Goal: Task Accomplishment & Management: Use online tool/utility

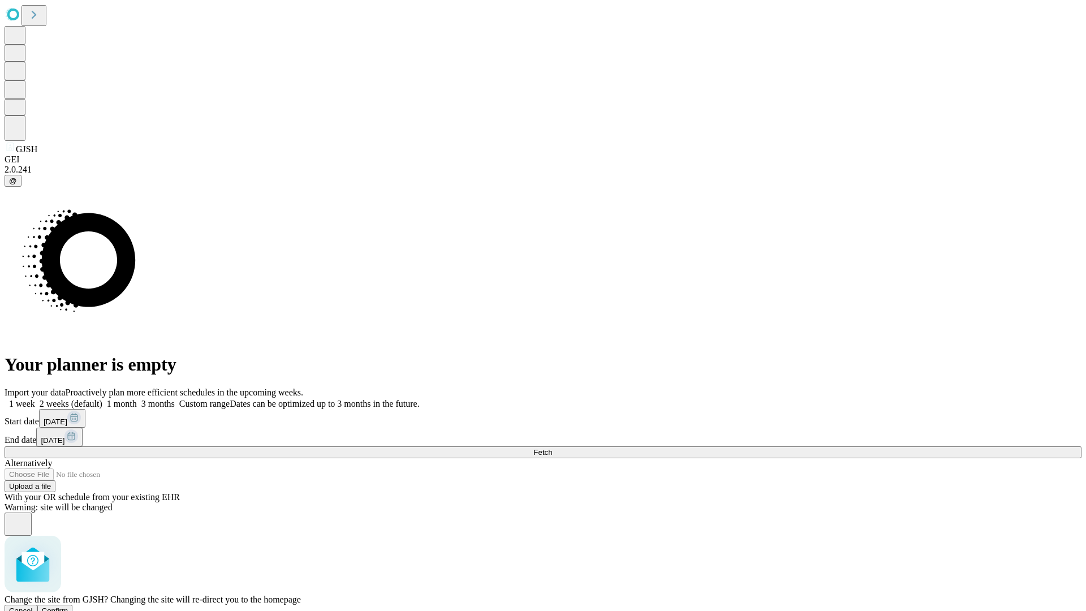
click at [68, 606] on span "Confirm" at bounding box center [55, 610] width 27 height 8
click at [35, 399] on label "1 week" at bounding box center [20, 404] width 31 height 10
click at [552, 448] on span "Fetch" at bounding box center [542, 452] width 19 height 8
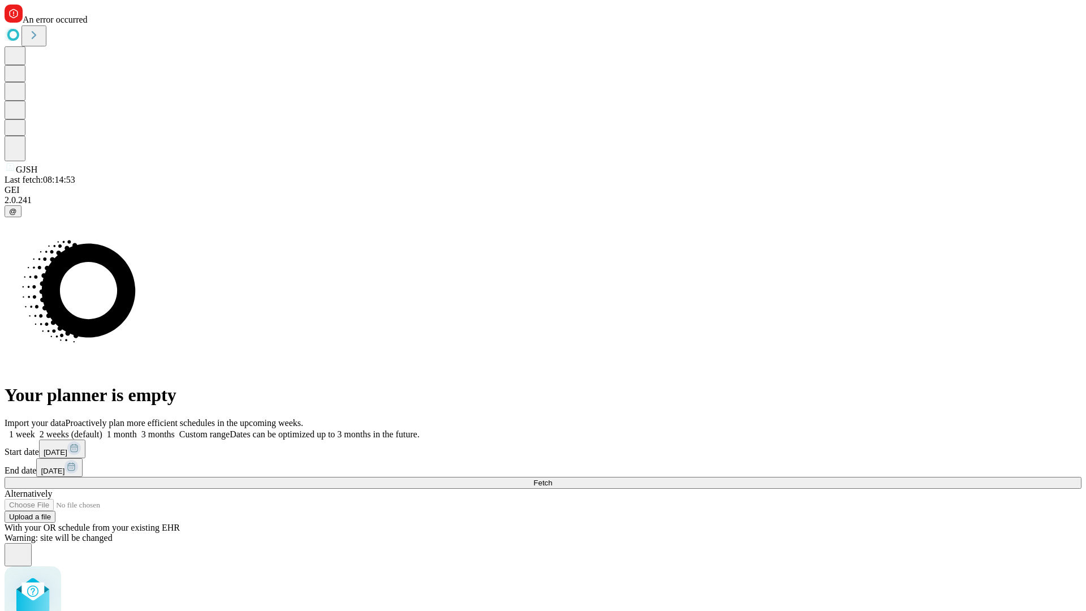
click at [35, 429] on label "1 week" at bounding box center [20, 434] width 31 height 10
click at [552, 479] on span "Fetch" at bounding box center [542, 483] width 19 height 8
click at [35, 429] on label "1 week" at bounding box center [20, 434] width 31 height 10
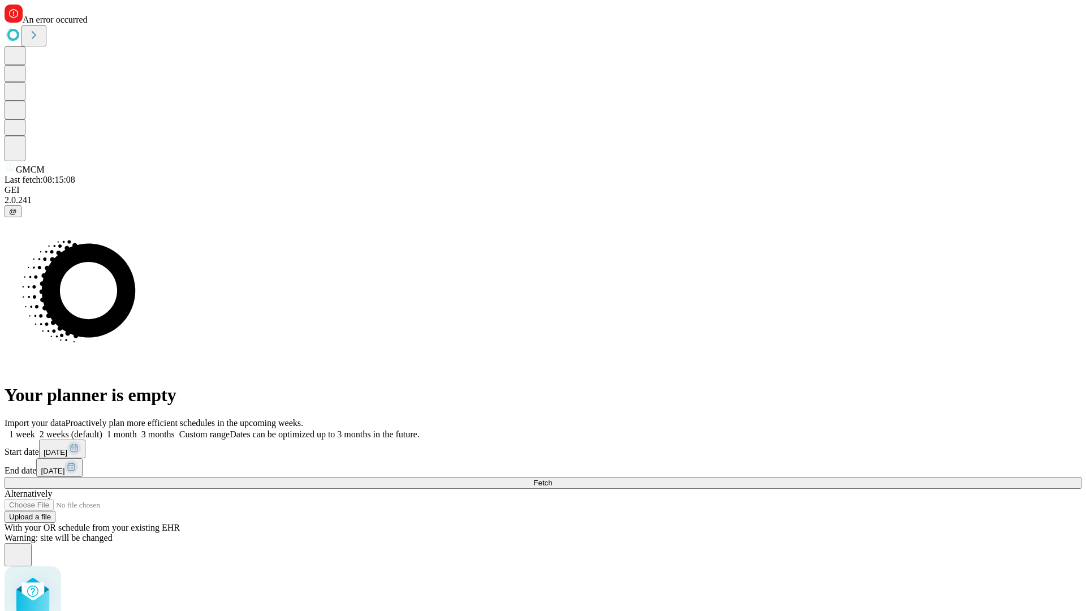
click at [552, 479] on span "Fetch" at bounding box center [542, 483] width 19 height 8
click at [35, 429] on label "1 week" at bounding box center [20, 434] width 31 height 10
click at [552, 479] on span "Fetch" at bounding box center [542, 483] width 19 height 8
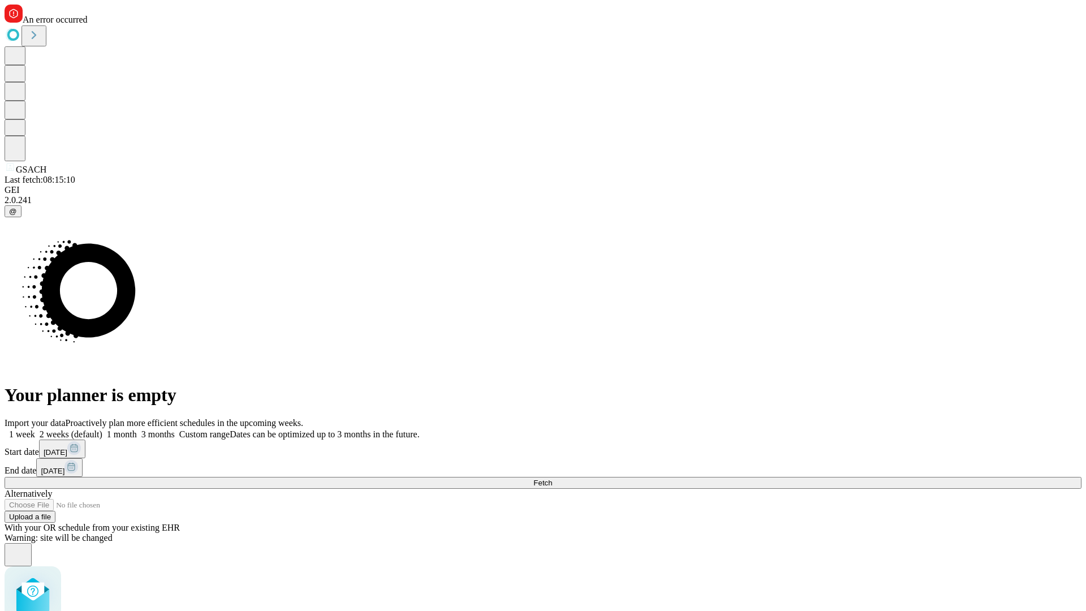
click at [35, 429] on label "1 week" at bounding box center [20, 434] width 31 height 10
click at [552, 479] on span "Fetch" at bounding box center [542, 483] width 19 height 8
click at [35, 429] on label "1 week" at bounding box center [20, 434] width 31 height 10
click at [552, 479] on span "Fetch" at bounding box center [542, 483] width 19 height 8
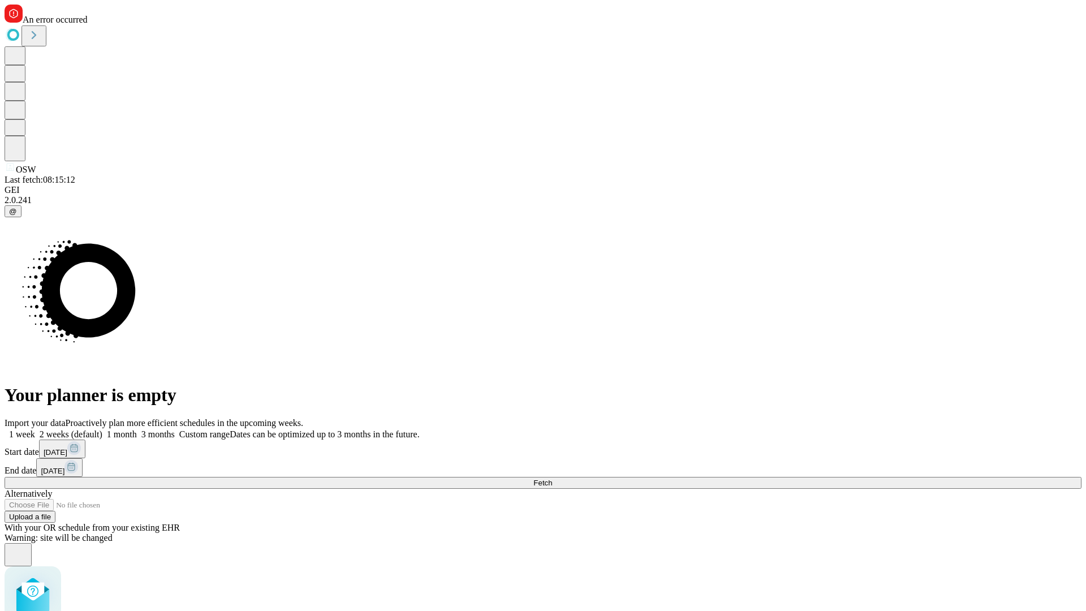
click at [35, 429] on label "1 week" at bounding box center [20, 434] width 31 height 10
click at [552, 479] on span "Fetch" at bounding box center [542, 483] width 19 height 8
click at [35, 429] on label "1 week" at bounding box center [20, 434] width 31 height 10
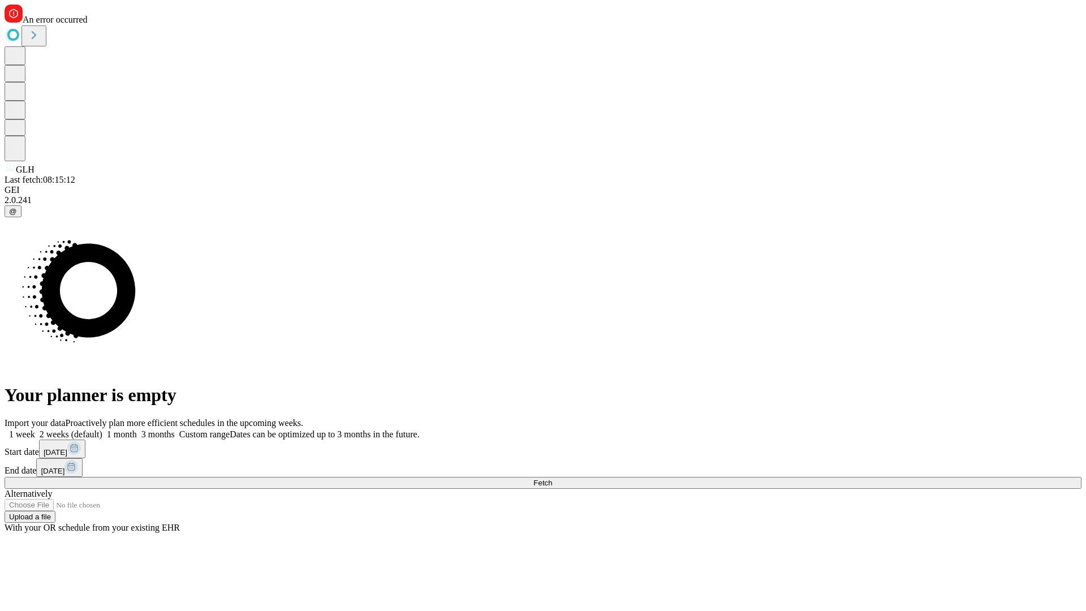
click at [552, 479] on span "Fetch" at bounding box center [542, 483] width 19 height 8
click at [35, 429] on label "1 week" at bounding box center [20, 434] width 31 height 10
click at [552, 479] on span "Fetch" at bounding box center [542, 483] width 19 height 8
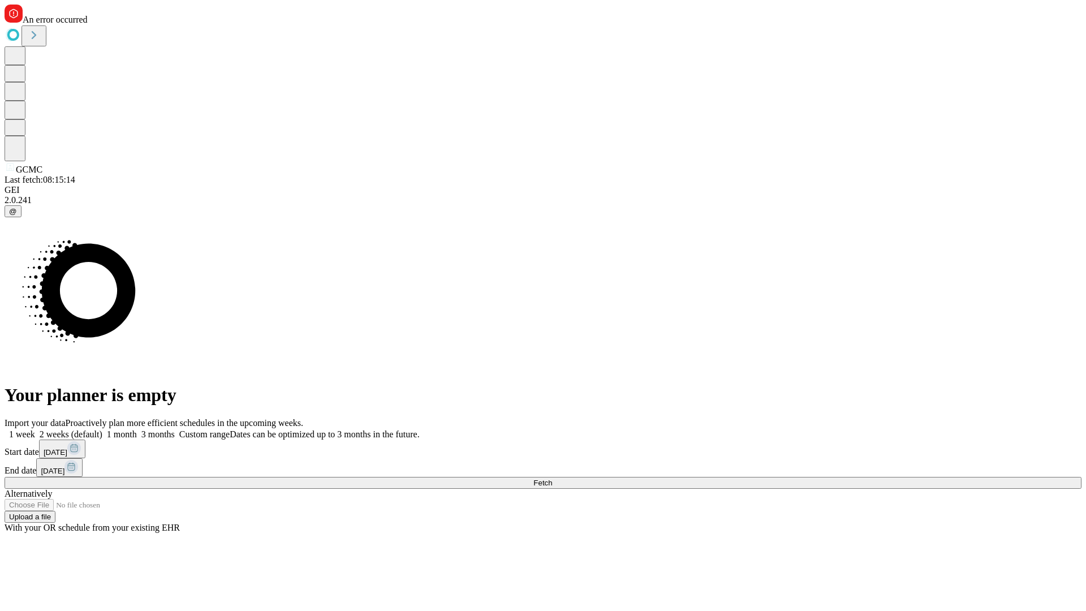
click at [35, 429] on label "1 week" at bounding box center [20, 434] width 31 height 10
click at [552, 479] on span "Fetch" at bounding box center [542, 483] width 19 height 8
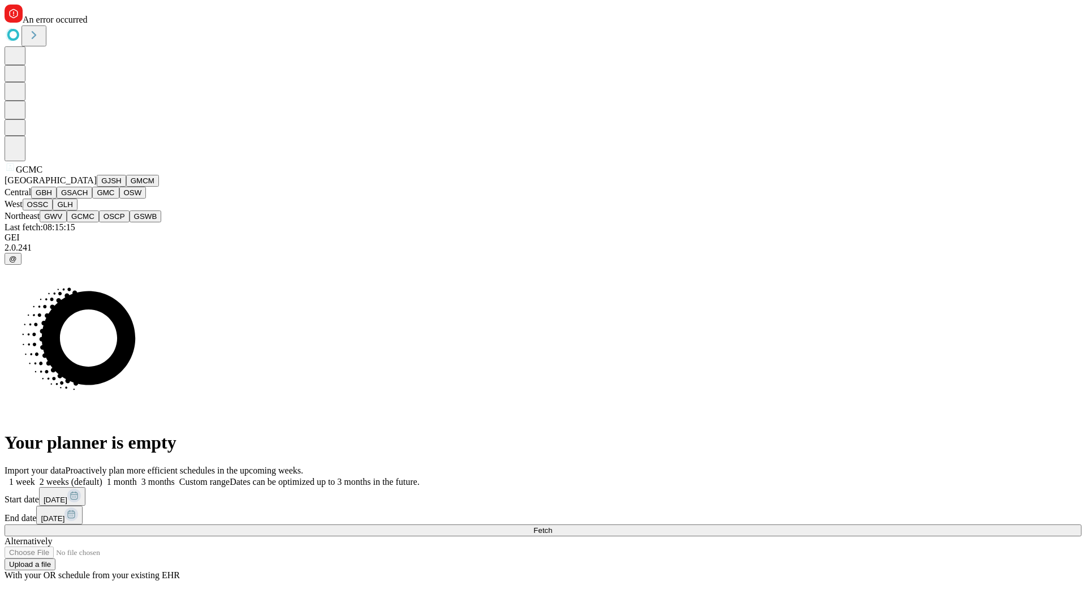
click at [99, 222] on button "OSCP" at bounding box center [114, 216] width 31 height 12
